Goal: Transaction & Acquisition: Purchase product/service

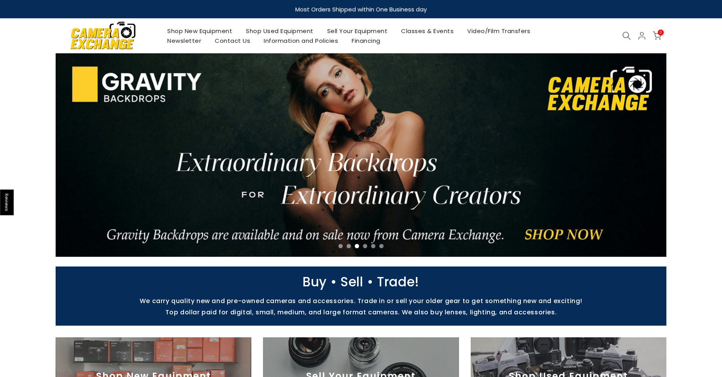
click at [276, 32] on link "Shop Used Equipment" at bounding box center [279, 31] width 81 height 10
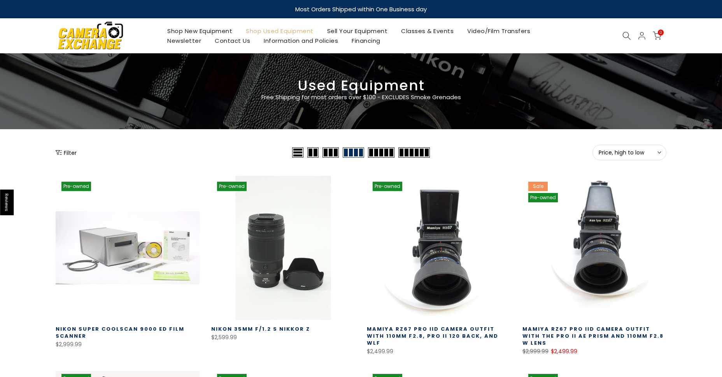
click at [69, 153] on button "Filter" at bounding box center [66, 153] width 21 height 8
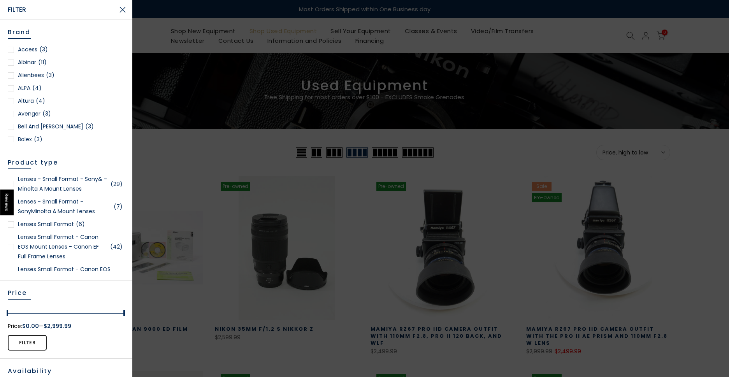
scroll to position [759, 0]
click at [11, 246] on div at bounding box center [11, 246] width 6 height 6
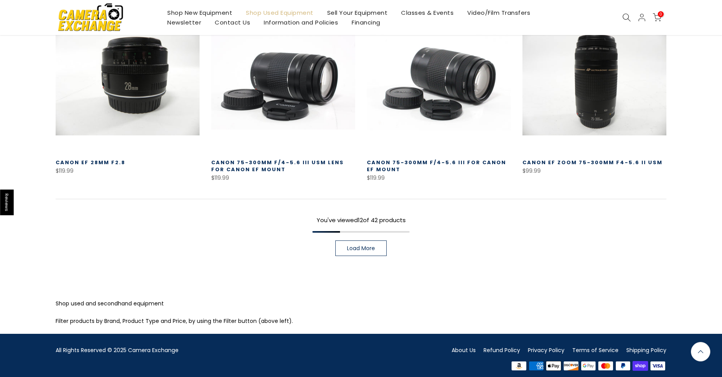
scroll to position [580, 0]
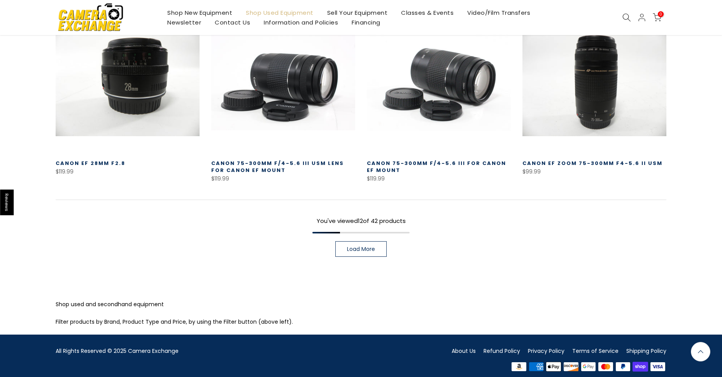
click at [355, 241] on link "Load More" at bounding box center [361, 249] width 51 height 16
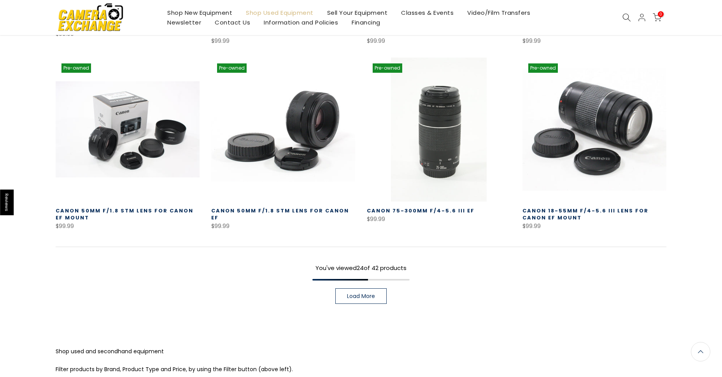
scroll to position [1090, 0]
click at [359, 288] on link "Load More" at bounding box center [361, 296] width 51 height 16
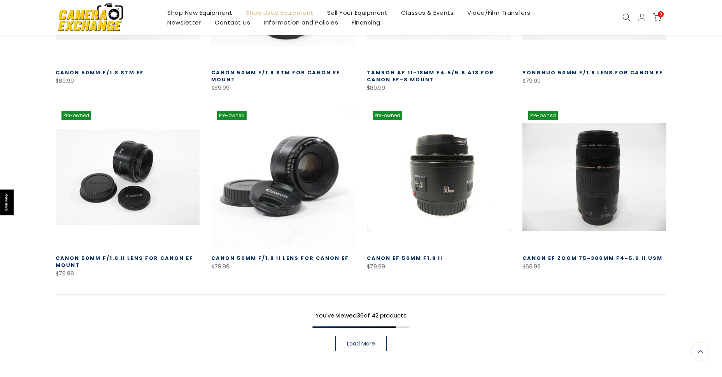
scroll to position [1600, 0]
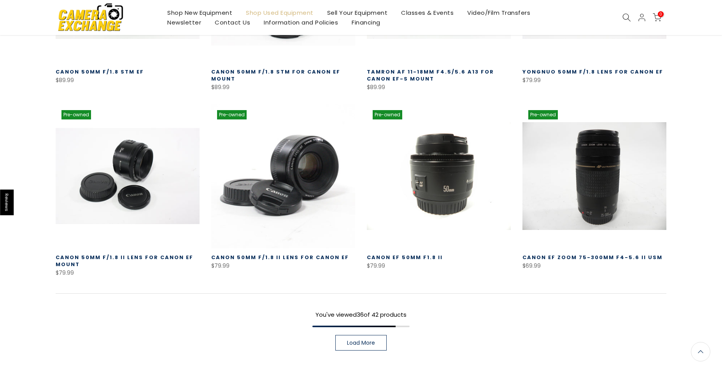
click at [365, 340] on span "Load More" at bounding box center [361, 342] width 28 height 5
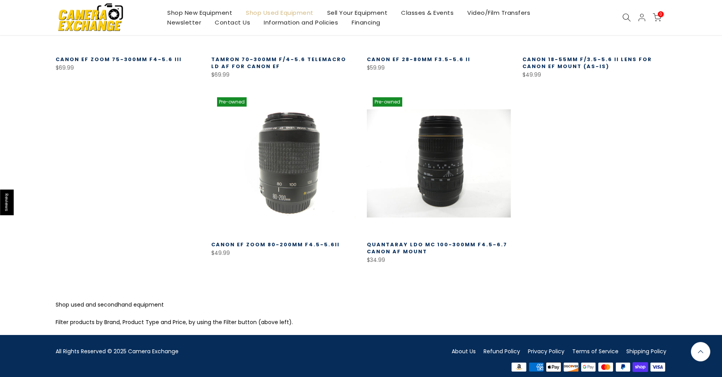
scroll to position [1984, 0]
